Goal: Obtain resource: Download file/media

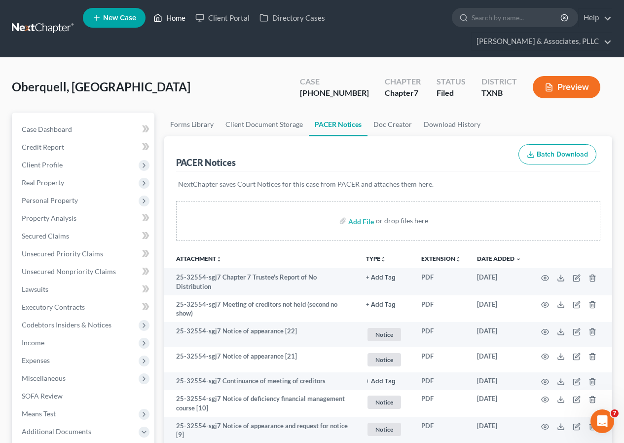
click at [175, 18] on link "Home" at bounding box center [170, 18] width 42 height 18
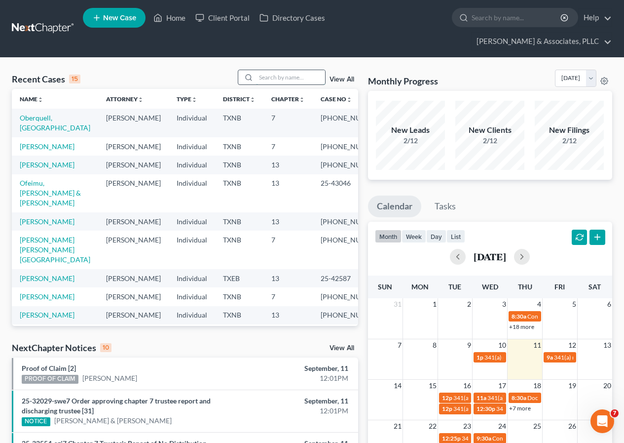
click at [264, 82] on input "search" at bounding box center [290, 77] width 69 height 14
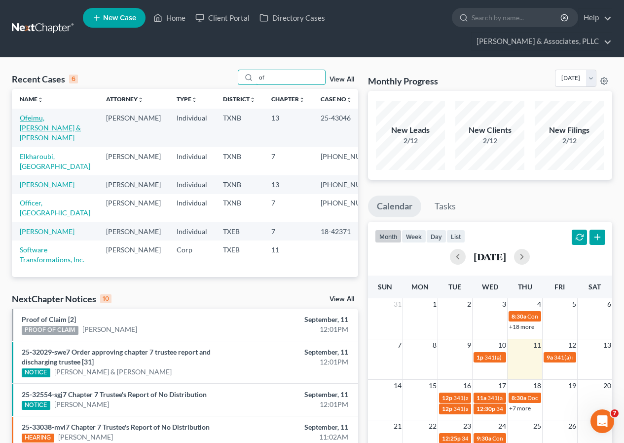
type input "of"
click at [55, 120] on link "Ofeimu, [PERSON_NAME] & [PERSON_NAME]" at bounding box center [50, 127] width 61 height 28
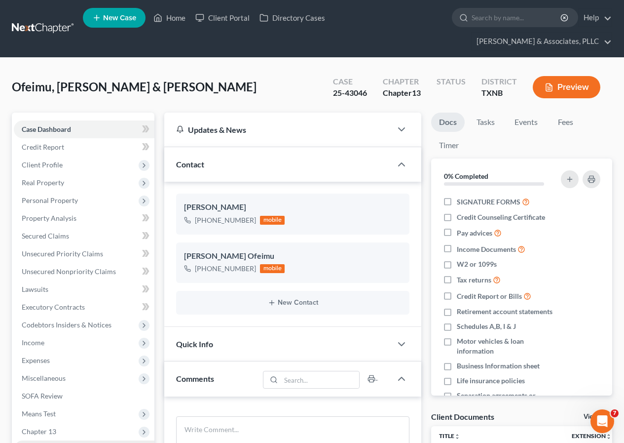
scroll to position [192, 0]
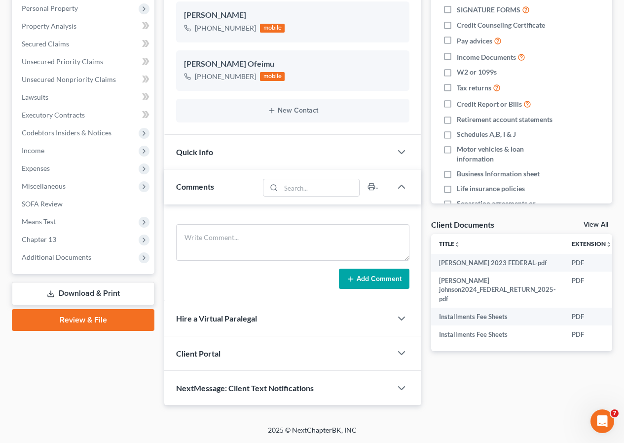
click at [94, 290] on link "Download & Print" at bounding box center [83, 293] width 143 height 23
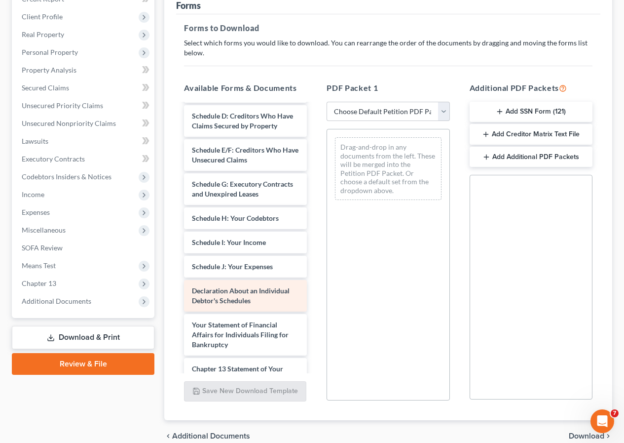
scroll to position [296, 0]
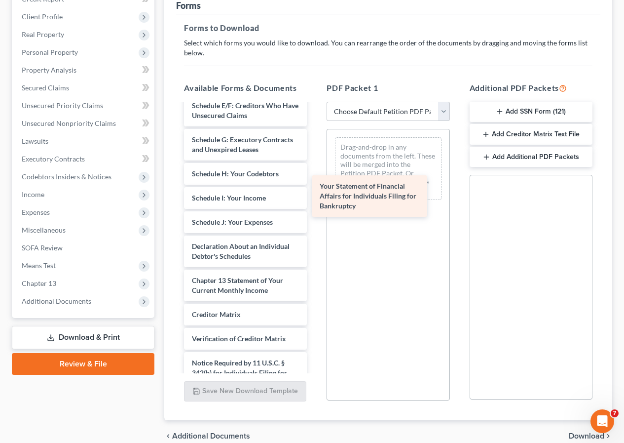
drag, startPoint x: 227, startPoint y: 312, endPoint x: 362, endPoint y: 175, distance: 192.3
click at [315, 174] on div "Your Statement of Financial Affairs for Individuals Filing for Bankruptcy [PERS…" at bounding box center [245, 117] width 139 height 619
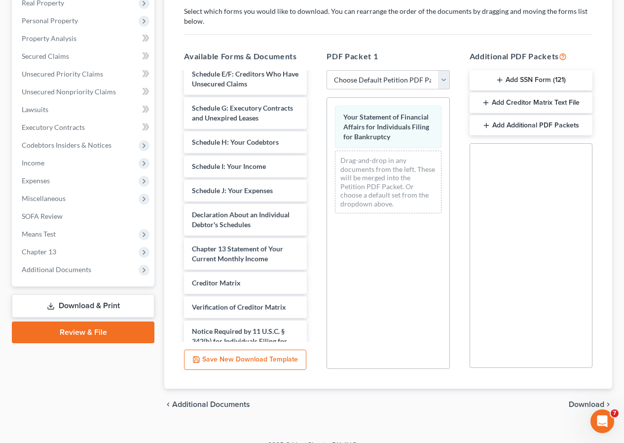
scroll to position [194, 0]
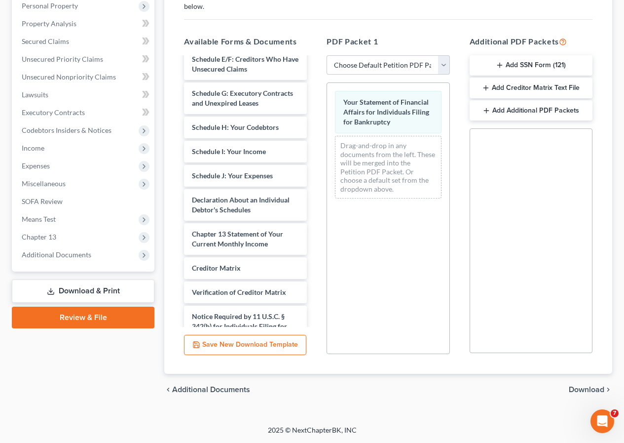
drag, startPoint x: 588, startPoint y: 387, endPoint x: 542, endPoint y: 342, distance: 64.2
click at [588, 387] on span "Download" at bounding box center [587, 389] width 36 height 8
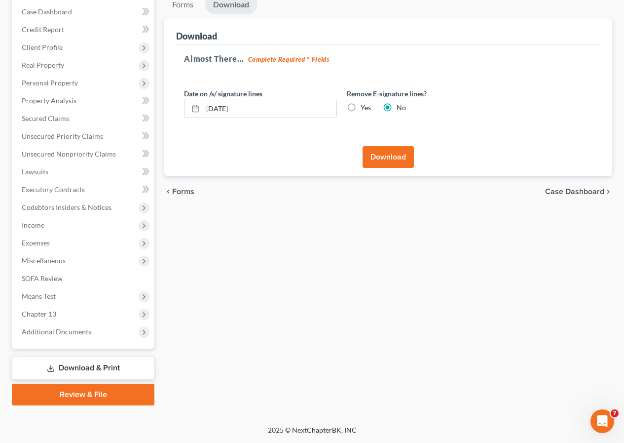
scroll to position [117, 0]
click at [389, 161] on button "Download" at bounding box center [388, 157] width 51 height 22
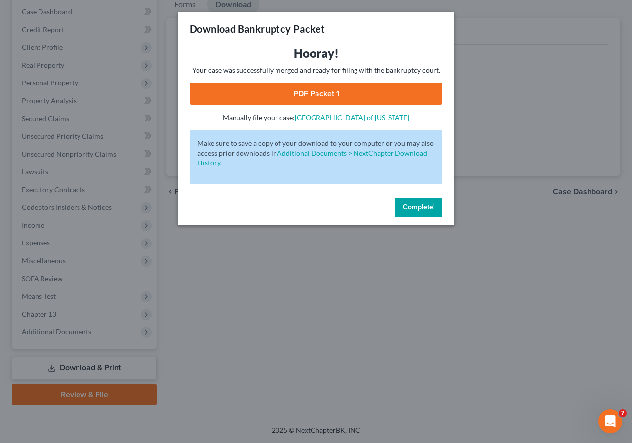
click at [298, 94] on link "PDF Packet 1" at bounding box center [315, 94] width 253 height 22
click at [415, 205] on span "Complete!" at bounding box center [419, 207] width 32 height 8
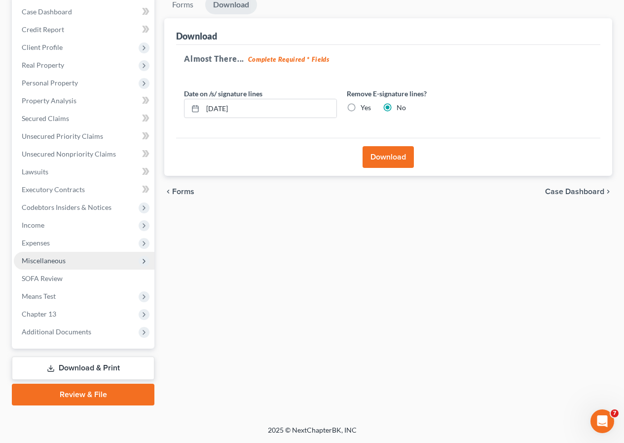
click at [71, 265] on span "Miscellaneous" at bounding box center [84, 261] width 141 height 18
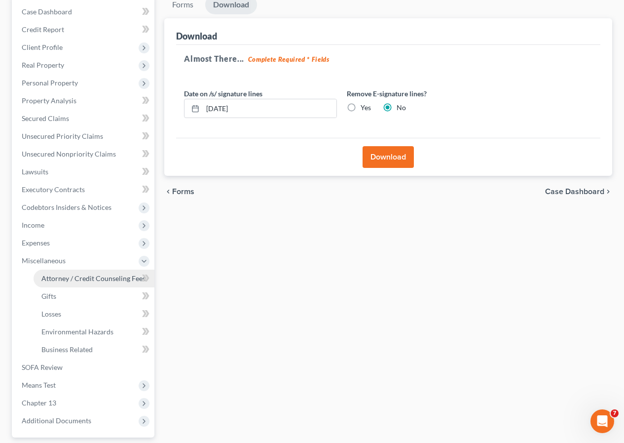
click at [75, 275] on span "Attorney / Credit Counseling Fees" at bounding box center [93, 278] width 104 height 8
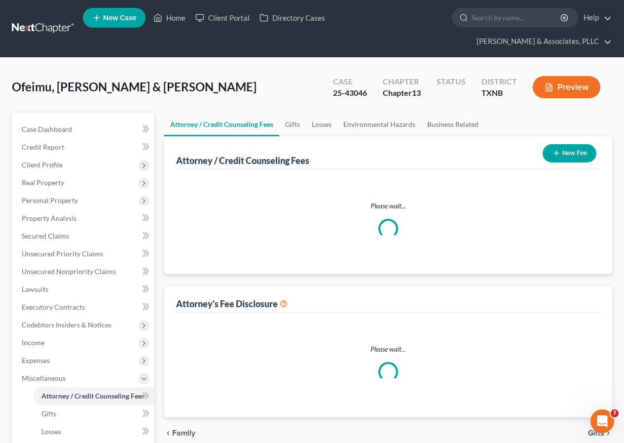
select select "0"
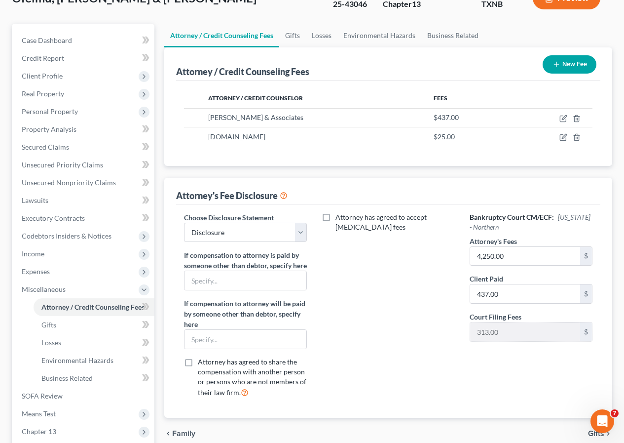
scroll to position [99, 0]
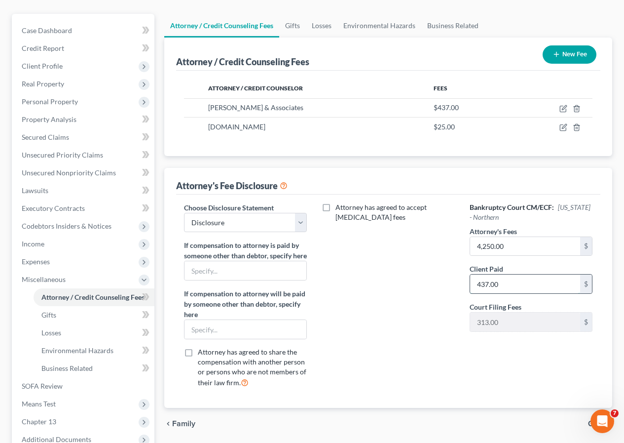
click at [475, 284] on input "437.00" at bounding box center [525, 283] width 110 height 19
type input "1,137"
click at [563, 107] on icon "button" at bounding box center [564, 109] width 8 height 8
select select "45"
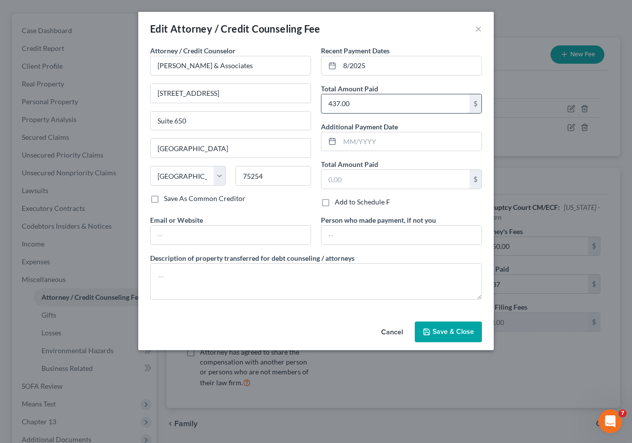
click at [330, 104] on input "437.00" at bounding box center [395, 103] width 148 height 19
type input "1,137"
click at [456, 330] on span "Save & Close" at bounding box center [452, 331] width 41 height 8
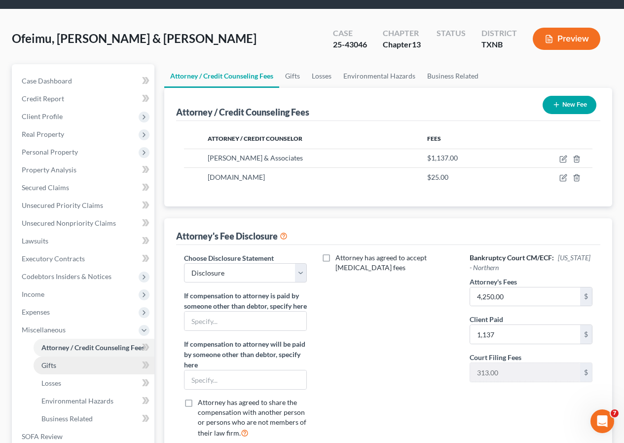
scroll to position [0, 0]
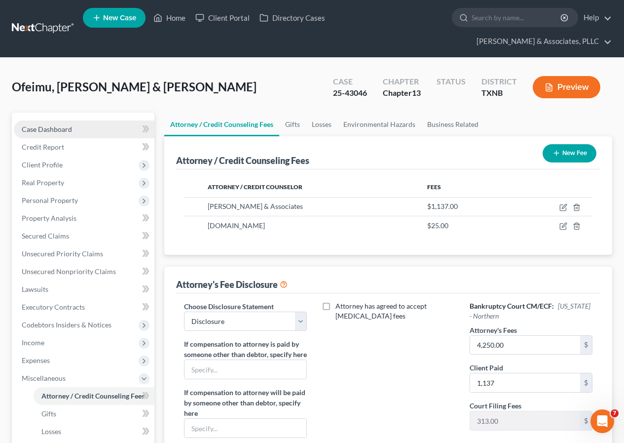
click at [40, 129] on span "Case Dashboard" at bounding box center [47, 129] width 50 height 8
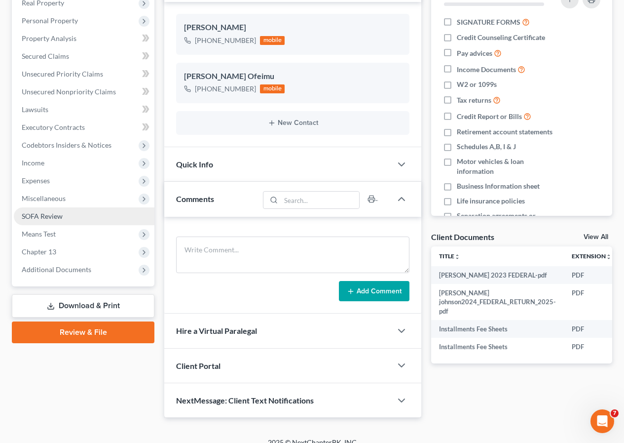
scroll to position [192, 0]
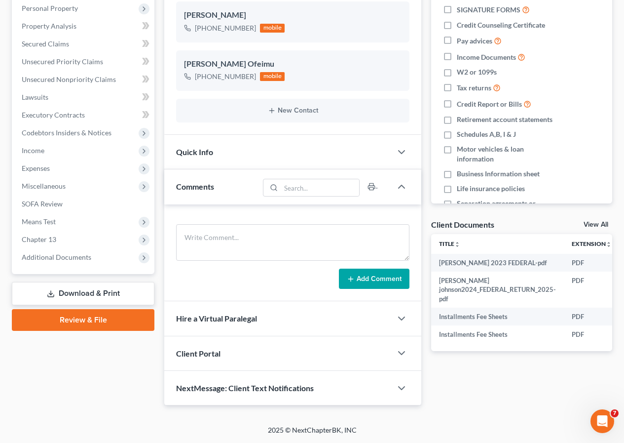
click at [74, 288] on link "Download & Print" at bounding box center [83, 293] width 143 height 23
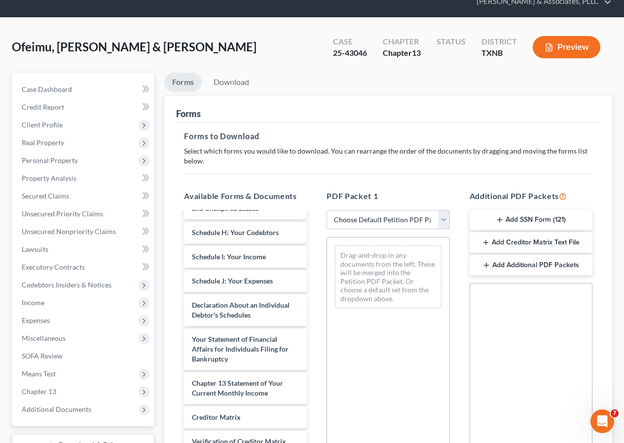
scroll to position [99, 0]
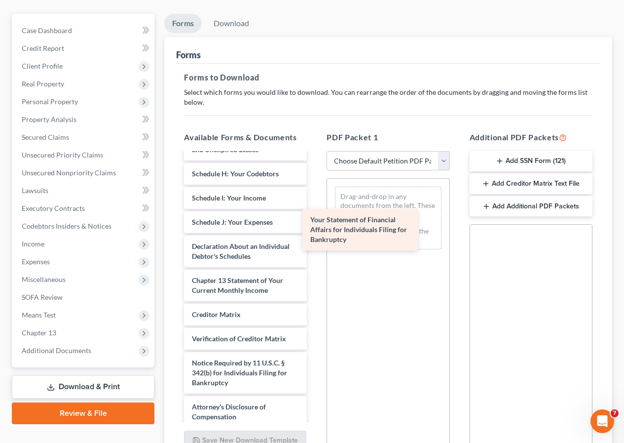
drag, startPoint x: 224, startPoint y: 315, endPoint x: 351, endPoint y: 227, distance: 155.0
click at [315, 227] on div "Your Statement of Financial Affairs for Individuals Filing for Bankruptcy [PERS…" at bounding box center [245, 117] width 139 height 619
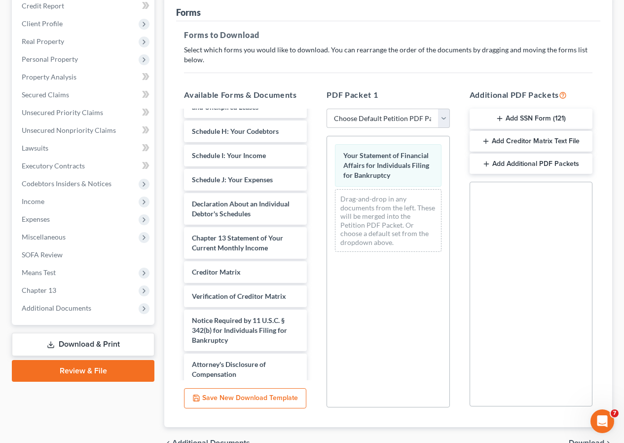
scroll to position [194, 0]
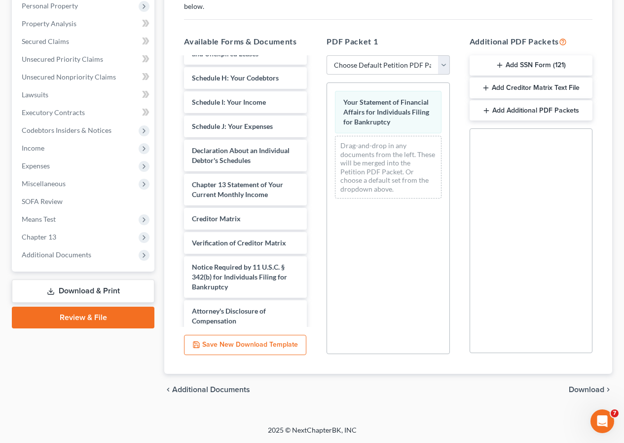
click at [584, 386] on span "Download" at bounding box center [587, 389] width 36 height 8
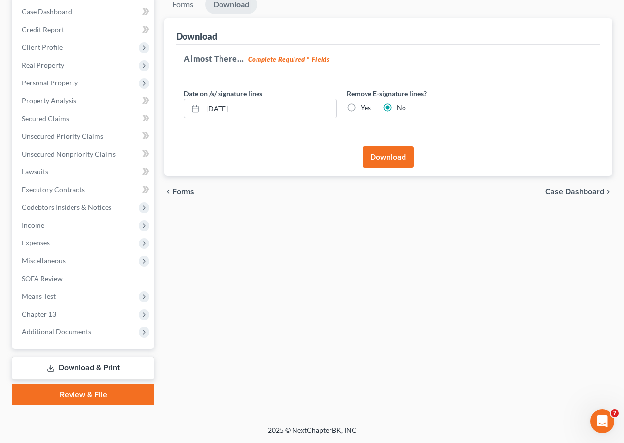
click at [392, 159] on button "Download" at bounding box center [388, 157] width 51 height 22
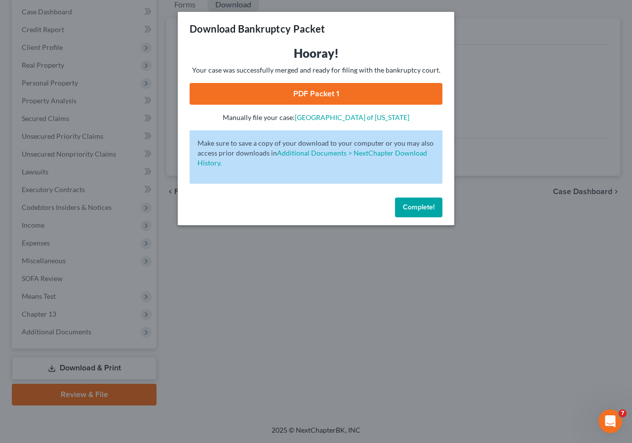
click at [306, 97] on link "PDF Packet 1" at bounding box center [315, 94] width 253 height 22
click at [412, 206] on span "Complete!" at bounding box center [419, 207] width 32 height 8
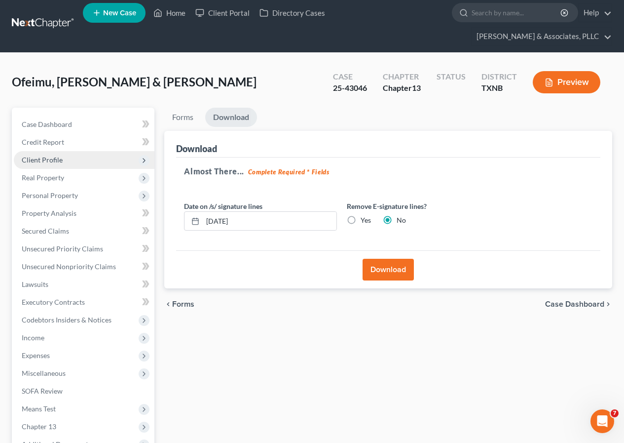
scroll to position [0, 0]
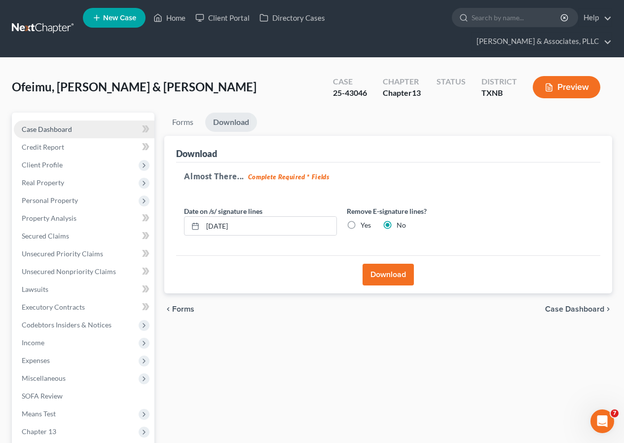
click at [59, 130] on span "Case Dashboard" at bounding box center [47, 129] width 50 height 8
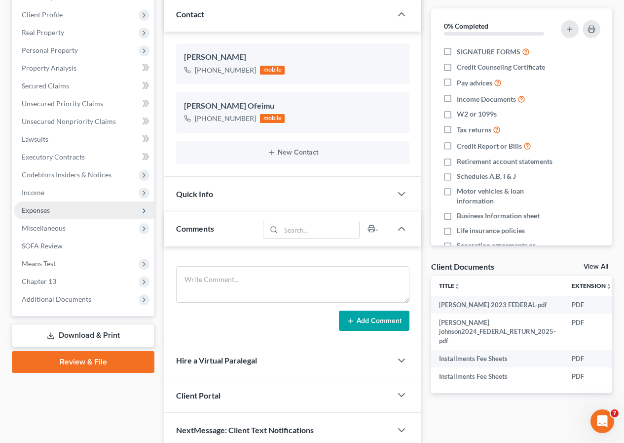
scroll to position [192, 0]
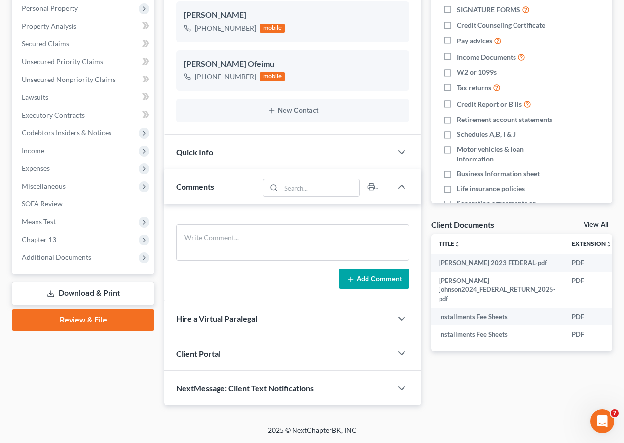
click at [82, 291] on link "Download & Print" at bounding box center [83, 293] width 143 height 23
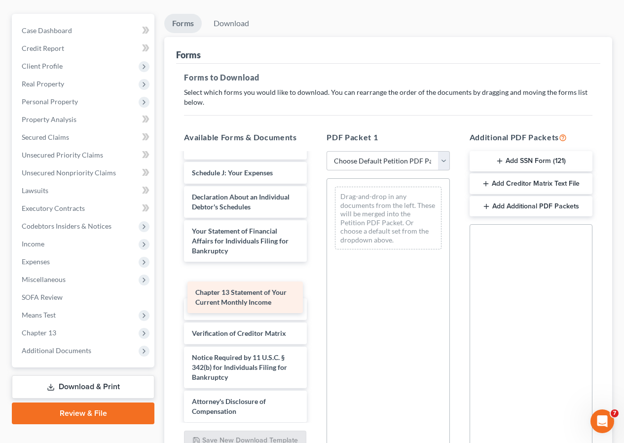
scroll to position [382, 0]
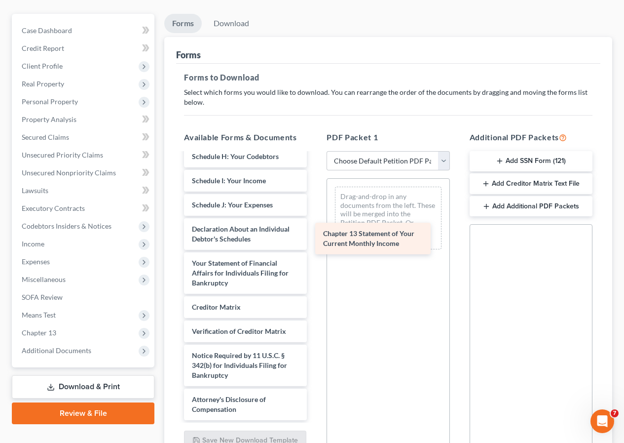
drag, startPoint x: 224, startPoint y: 307, endPoint x: 364, endPoint y: 228, distance: 160.9
click at [315, 228] on div "Chapter 13 Statement of Your Current Monthly Income [PERSON_NAME] 2023 FEDERAL-…" at bounding box center [245, 105] width 139 height 629
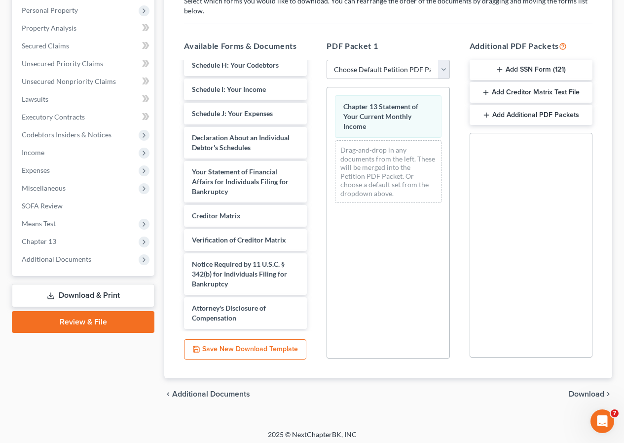
scroll to position [194, 0]
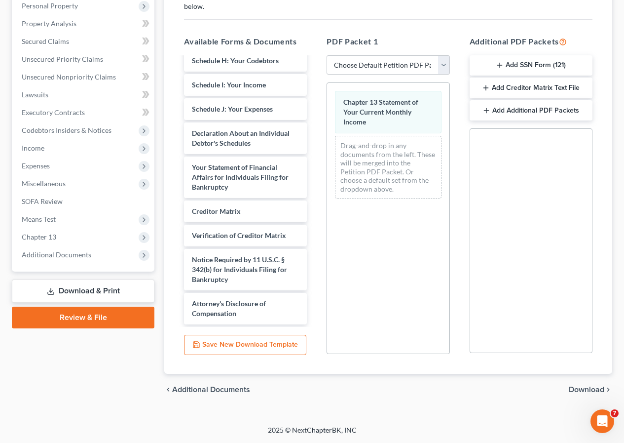
click at [577, 385] on span "Download" at bounding box center [587, 389] width 36 height 8
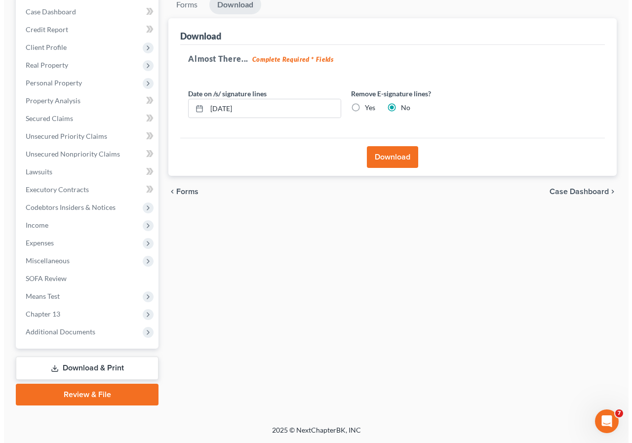
scroll to position [117, 0]
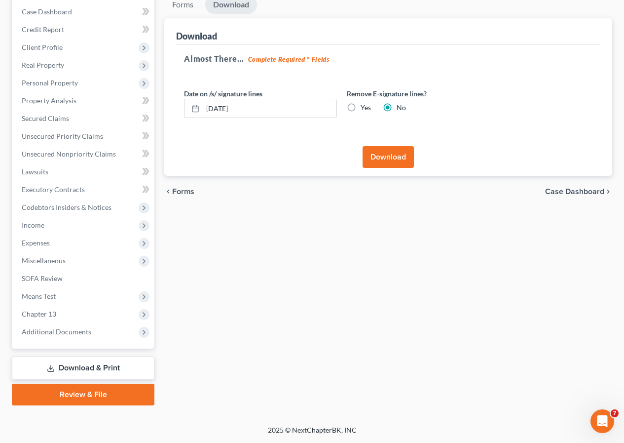
click at [386, 161] on button "Download" at bounding box center [388, 157] width 51 height 22
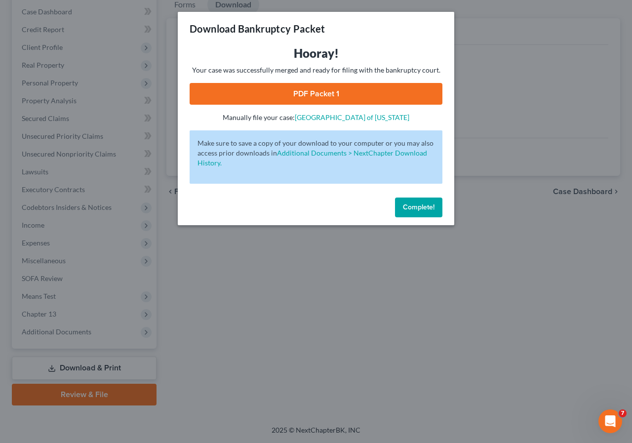
click at [306, 95] on link "PDF Packet 1" at bounding box center [315, 94] width 253 height 22
click at [418, 207] on span "Complete!" at bounding box center [419, 207] width 32 height 8
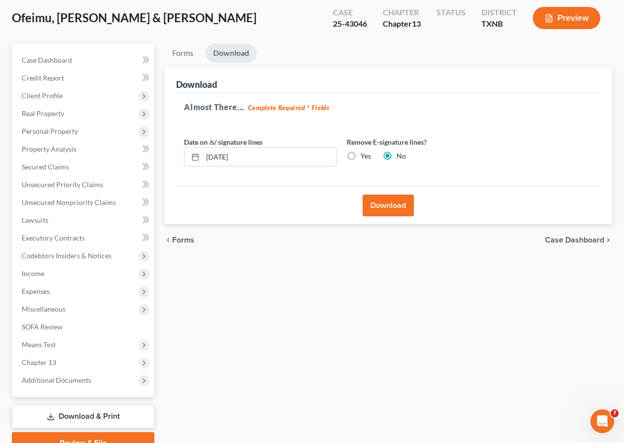
scroll to position [0, 0]
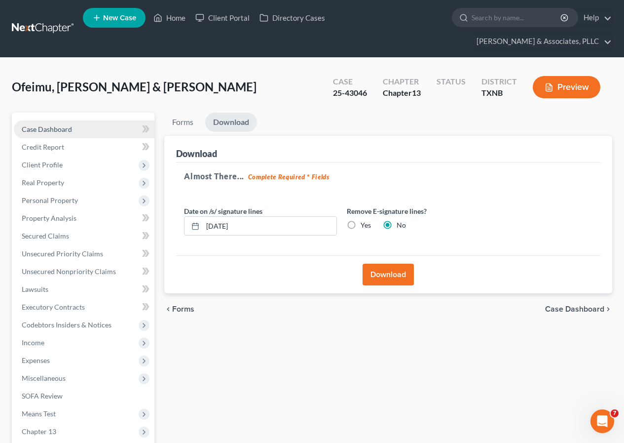
click at [57, 125] on span "Case Dashboard" at bounding box center [47, 129] width 50 height 8
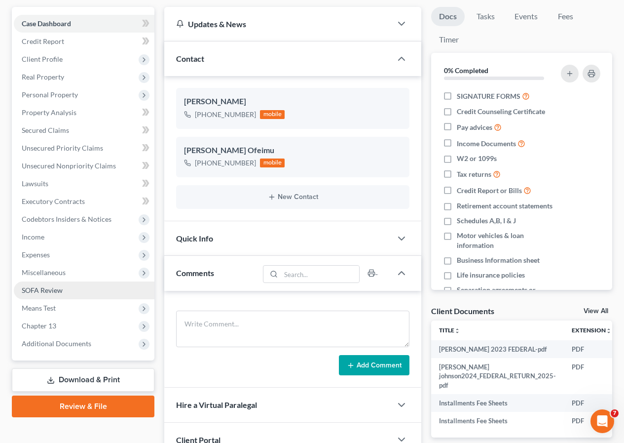
scroll to position [192, 0]
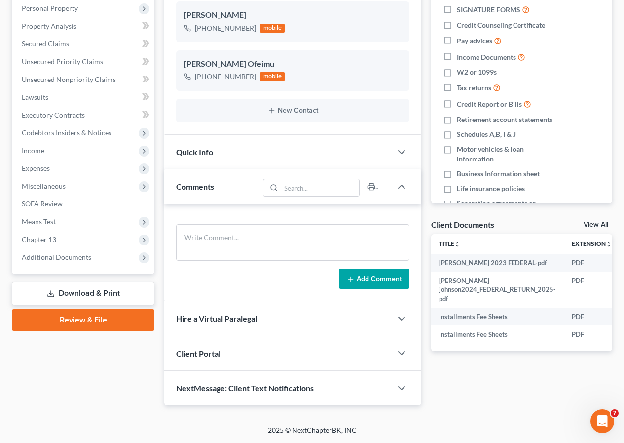
click at [87, 298] on link "Download & Print" at bounding box center [83, 293] width 143 height 23
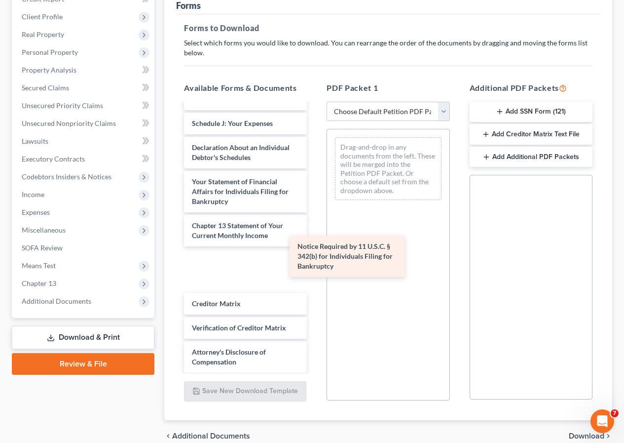
scroll to position [373, 0]
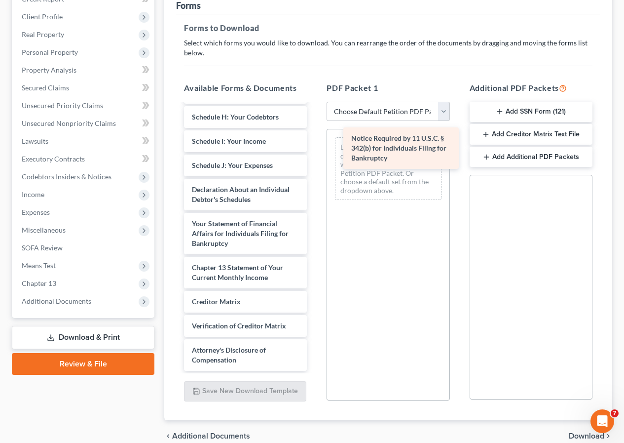
drag, startPoint x: 227, startPoint y: 344, endPoint x: 386, endPoint y: 155, distance: 247.6
click at [315, 155] on div "Notice Required by 11 U.S.C. § 342(b) for Individuals Filing for Bankruptcy [PE…" at bounding box center [245, 60] width 139 height 619
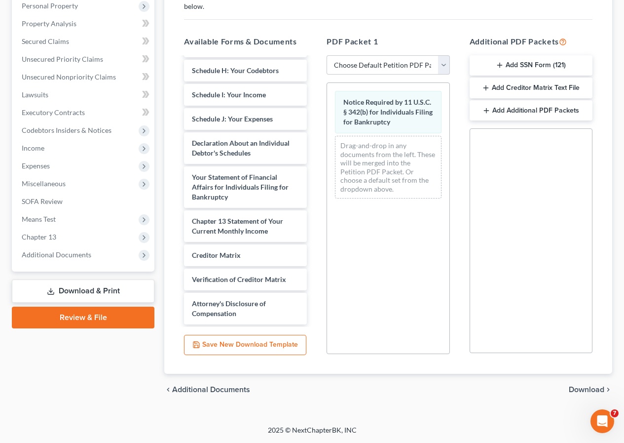
click at [576, 388] on span "Download" at bounding box center [587, 389] width 36 height 8
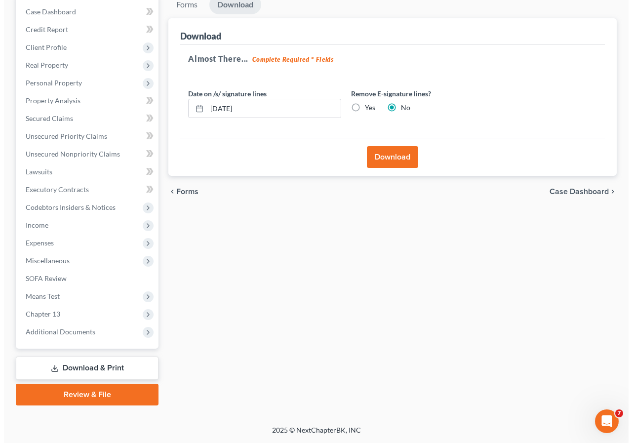
scroll to position [117, 0]
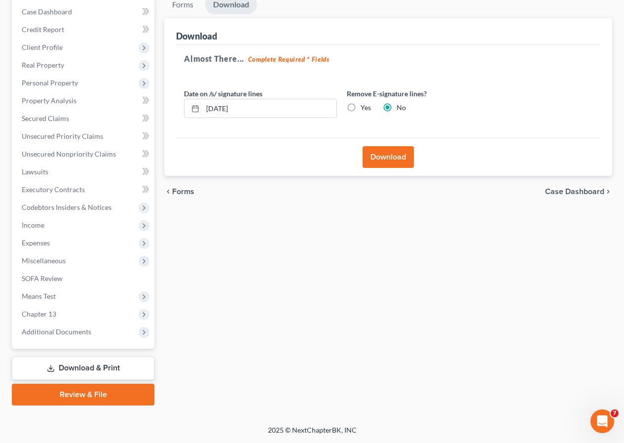
click at [390, 161] on button "Download" at bounding box center [388, 157] width 51 height 22
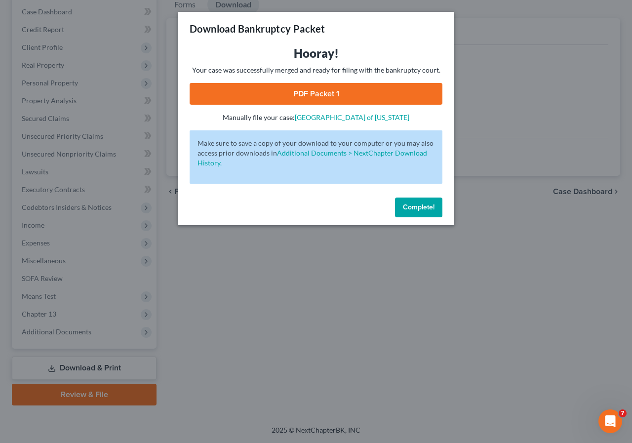
click at [310, 95] on link "PDF Packet 1" at bounding box center [315, 94] width 253 height 22
click at [403, 204] on span "Complete!" at bounding box center [419, 207] width 32 height 8
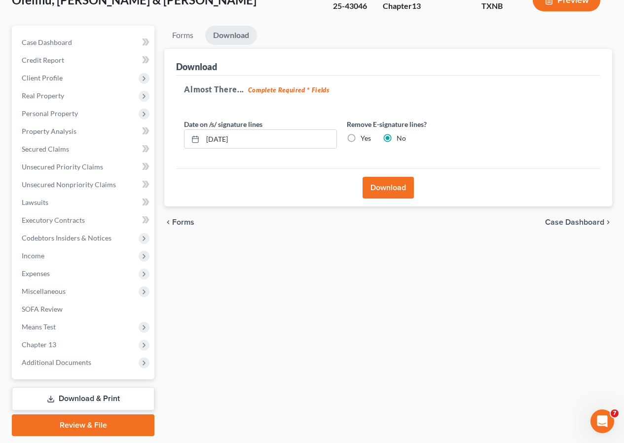
scroll to position [0, 0]
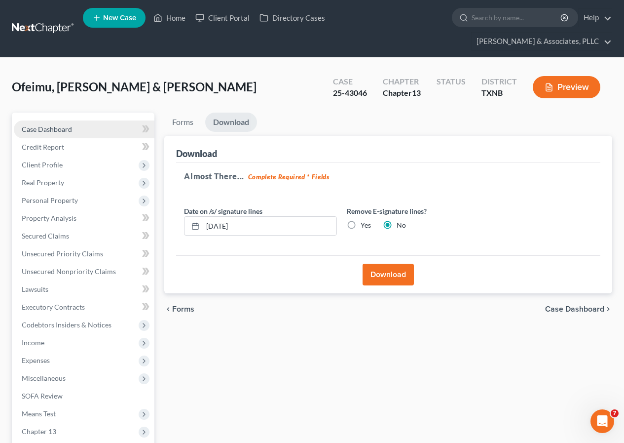
click at [63, 130] on span "Case Dashboard" at bounding box center [47, 129] width 50 height 8
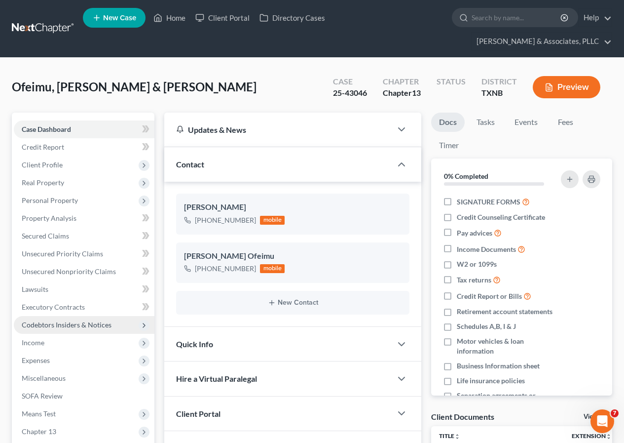
scroll to position [121, 0]
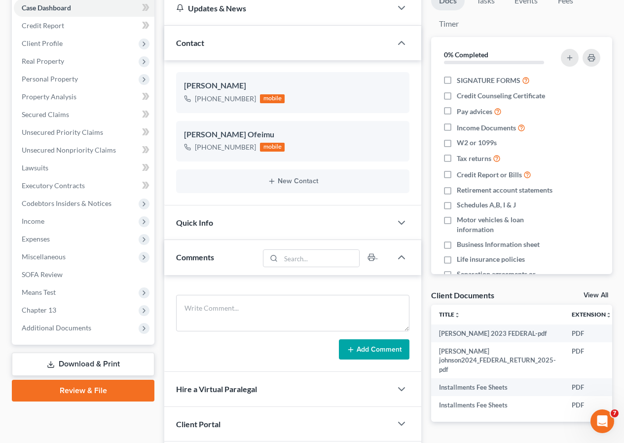
click at [84, 361] on link "Download & Print" at bounding box center [83, 363] width 143 height 23
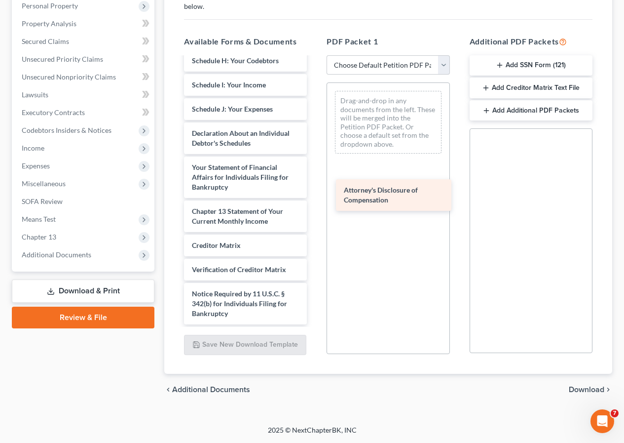
scroll to position [382, 0]
drag, startPoint x: 225, startPoint y: 311, endPoint x: 385, endPoint y: 145, distance: 230.3
click at [315, 146] on div "Attorney's Disclosure of Compensation [PERSON_NAME] 2023 FEDERAL-pdf [PERSON_NA…" at bounding box center [245, 9] width 139 height 629
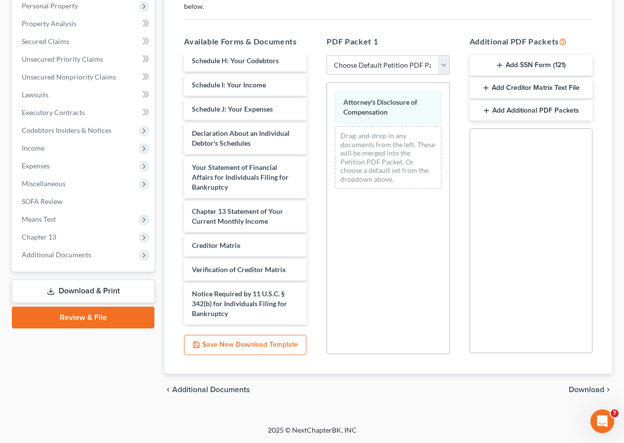
click at [576, 387] on span "Download" at bounding box center [587, 389] width 36 height 8
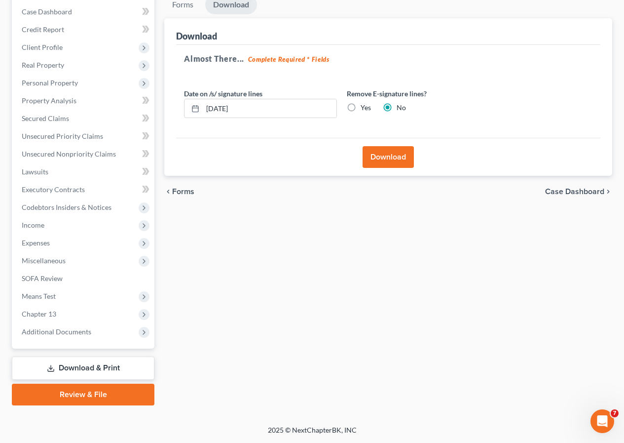
click at [387, 161] on button "Download" at bounding box center [388, 157] width 51 height 22
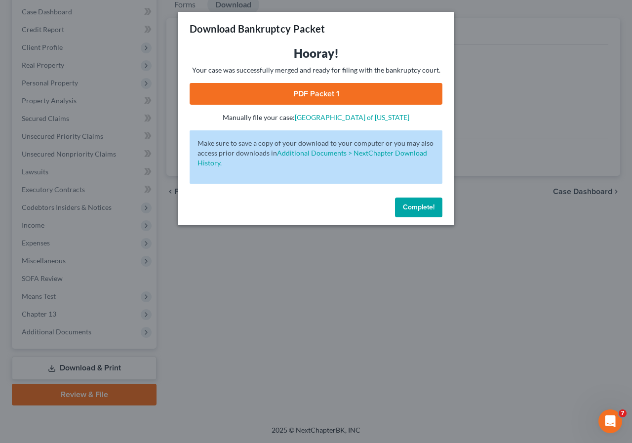
click at [300, 97] on link "PDF Packet 1" at bounding box center [315, 94] width 253 height 22
click at [408, 204] on span "Complete!" at bounding box center [419, 207] width 32 height 8
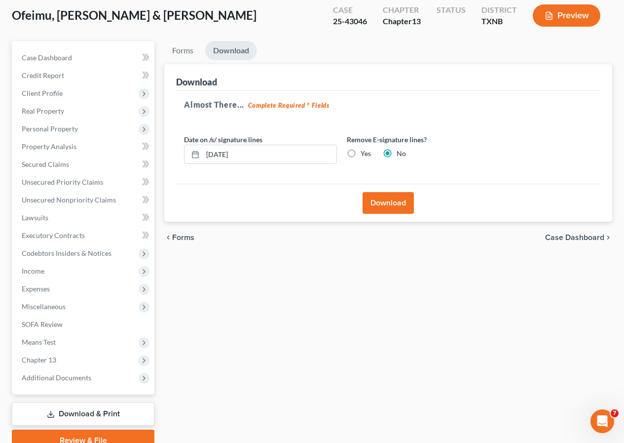
scroll to position [0, 0]
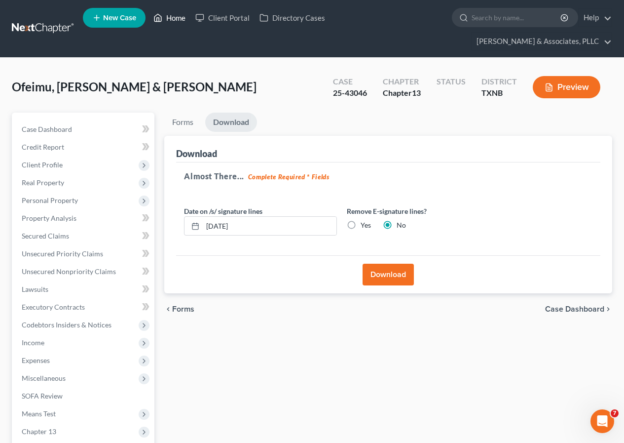
click at [179, 17] on link "Home" at bounding box center [170, 18] width 42 height 18
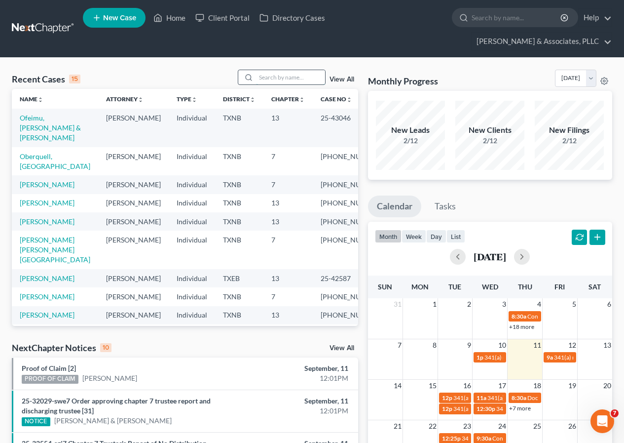
click at [271, 77] on input "search" at bounding box center [290, 77] width 69 height 14
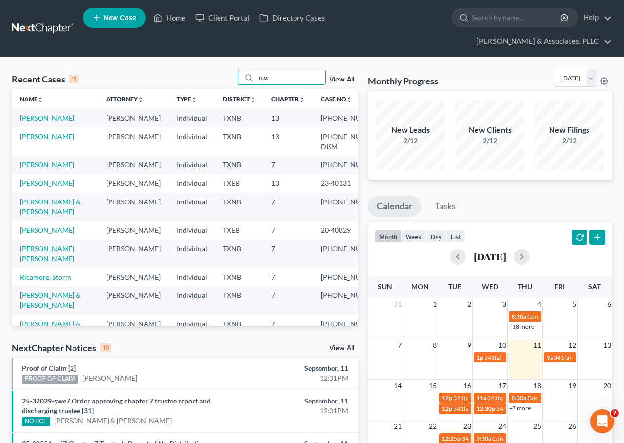
type input "mor"
click at [41, 120] on link "[PERSON_NAME]" at bounding box center [47, 117] width 55 height 8
select select "2"
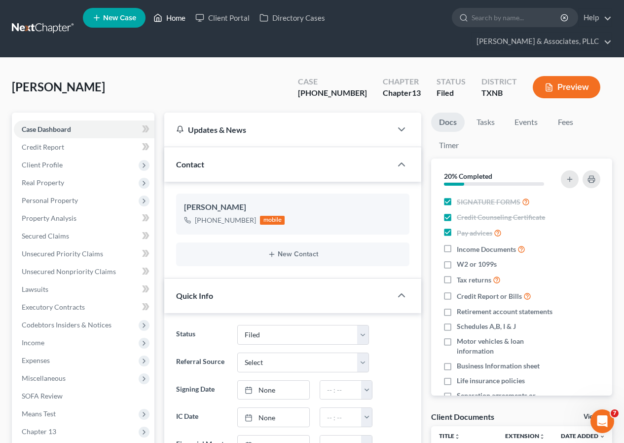
click at [169, 18] on link "Home" at bounding box center [170, 18] width 42 height 18
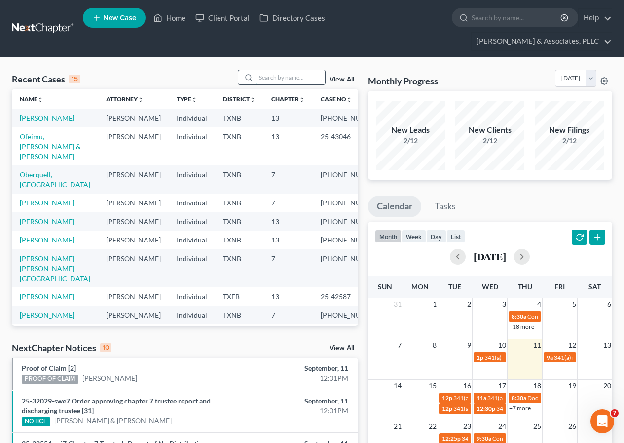
click at [273, 81] on input "search" at bounding box center [290, 77] width 69 height 14
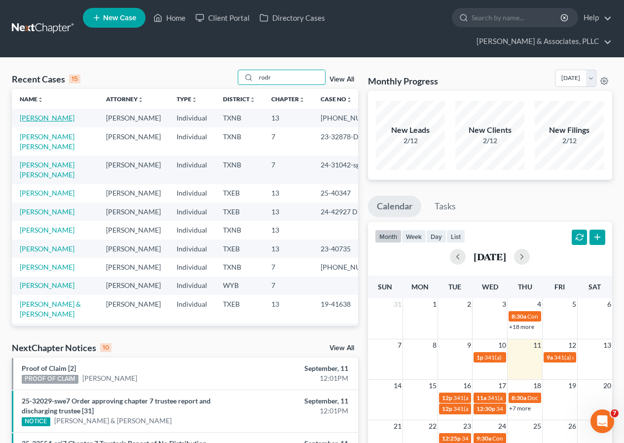
type input "rodr"
click at [48, 119] on link "[PERSON_NAME]" at bounding box center [47, 117] width 55 height 8
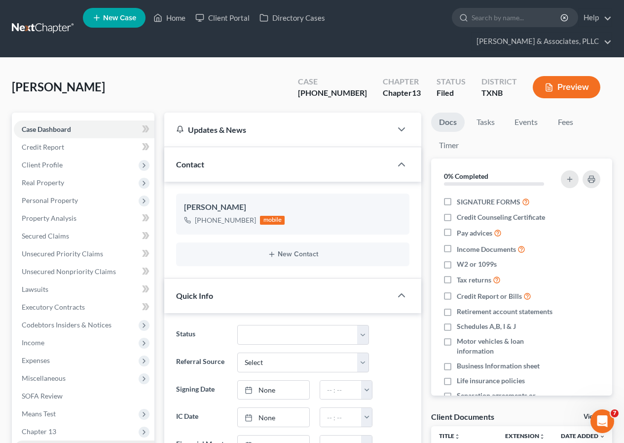
scroll to position [174, 0]
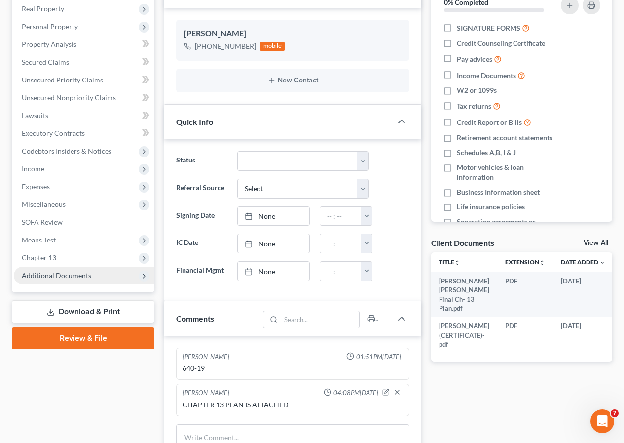
click at [65, 273] on span "Additional Documents" at bounding box center [57, 275] width 70 height 8
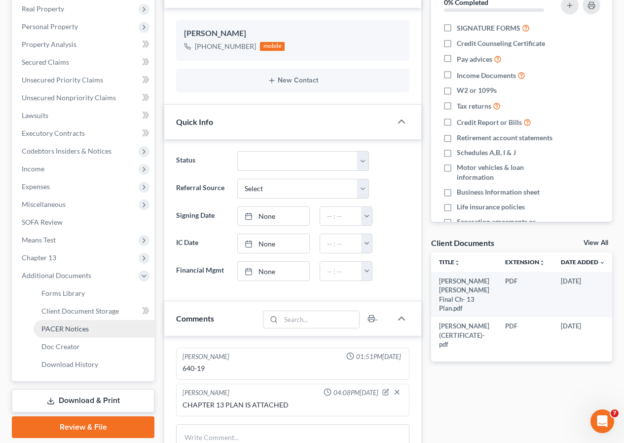
click at [81, 325] on span "PACER Notices" at bounding box center [64, 328] width 47 height 8
